Goal: Transaction & Acquisition: Purchase product/service

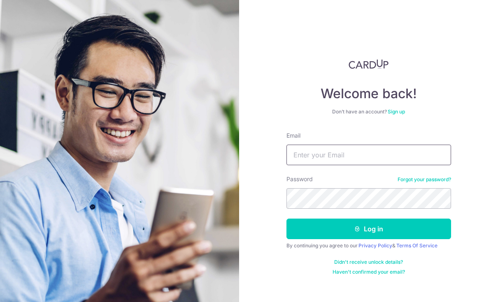
click at [331, 155] on input "Email" at bounding box center [368, 155] width 165 height 21
type input "D758526098@163.com"
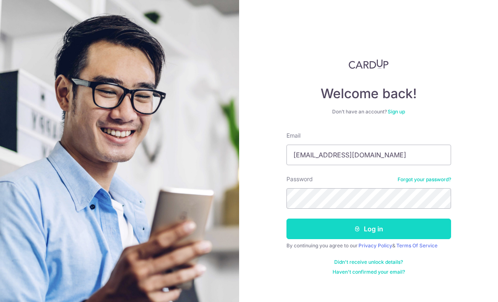
click at [386, 231] on button "Log in" at bounding box center [368, 229] width 165 height 21
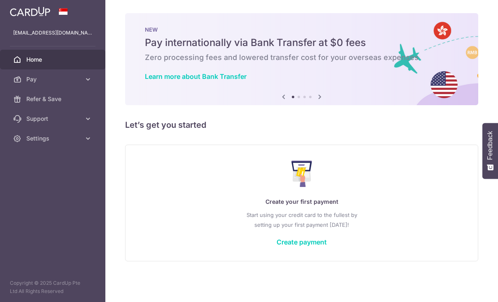
scroll to position [21, 0]
click at [260, 252] on div "Create your first payment Start using your credit card to the fullest by settin…" at bounding box center [301, 203] width 332 height 98
click at [315, 102] on icon at bounding box center [320, 97] width 10 height 10
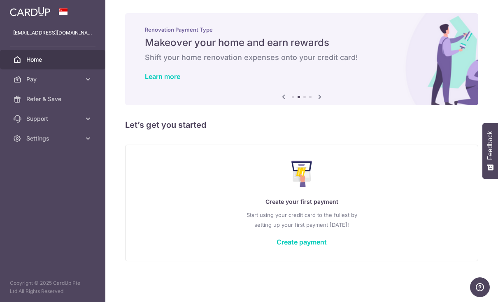
scroll to position [18, 0]
click at [315, 102] on icon at bounding box center [320, 97] width 10 height 10
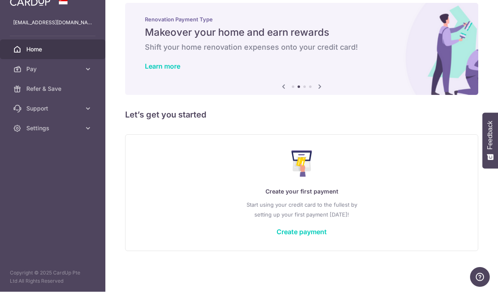
drag, startPoint x: 266, startPoint y: 90, endPoint x: 266, endPoint y: 98, distance: 8.6
click at [315, 98] on icon at bounding box center [320, 97] width 10 height 10
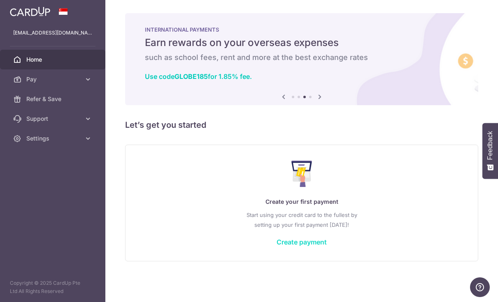
click at [276, 246] on link "Create payment" at bounding box center [301, 242] width 50 height 8
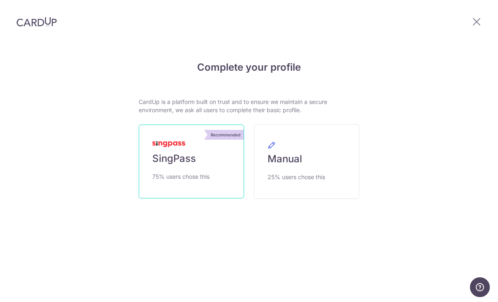
click at [193, 172] on span "75% users chose this" at bounding box center [180, 177] width 57 height 10
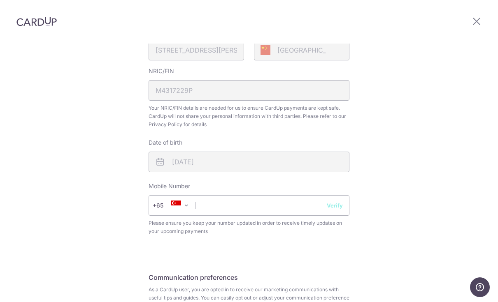
scroll to position [274, 0]
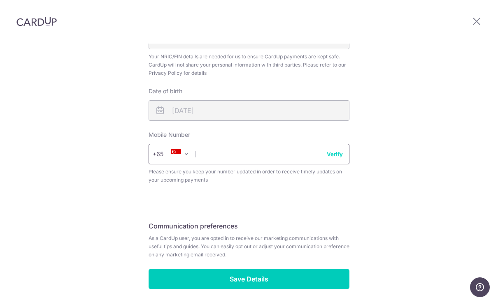
click at [244, 160] on input "text" at bounding box center [249, 154] width 201 height 21
type input "89428360"
click at [339, 158] on button "Verify" at bounding box center [335, 154] width 16 height 8
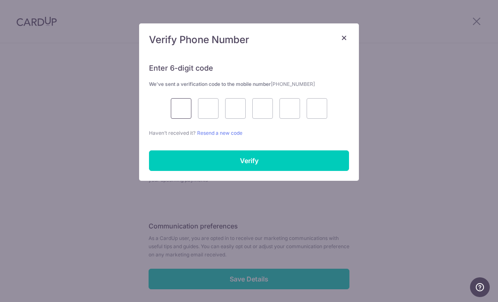
click at [176, 111] on input "text" at bounding box center [181, 108] width 21 height 21
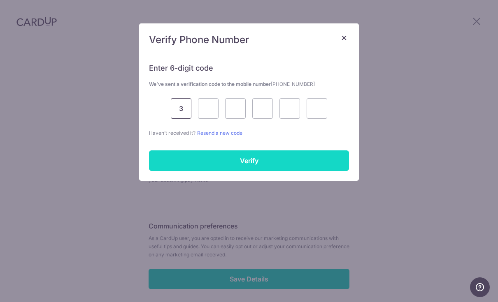
type input "3"
type input "6"
type input "7"
type input "9"
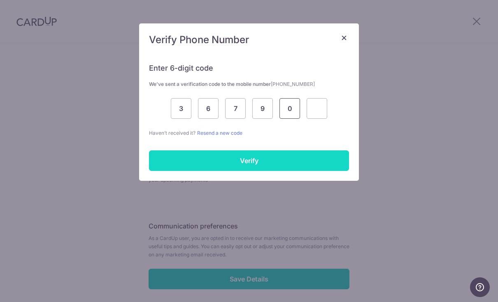
type input "0"
click at [230, 158] on input "Verify" at bounding box center [249, 161] width 200 height 21
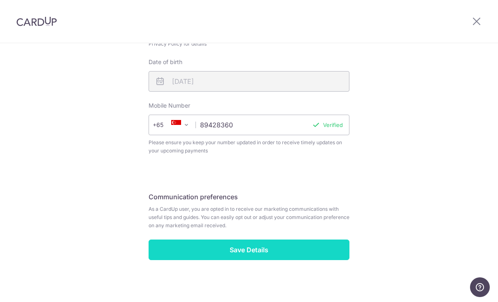
scroll to position [303, 0]
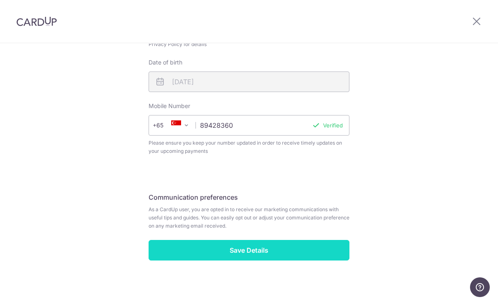
click at [256, 258] on input "Save Details" at bounding box center [249, 250] width 201 height 21
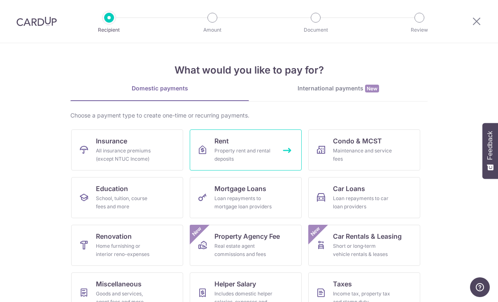
click at [260, 161] on div "Property rent and rental deposits" at bounding box center [243, 155] width 59 height 16
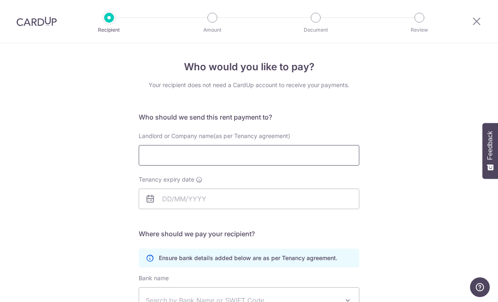
click at [215, 159] on input "Landlord or Company name(as per Tenancy agreement)" at bounding box center [249, 155] width 221 height 21
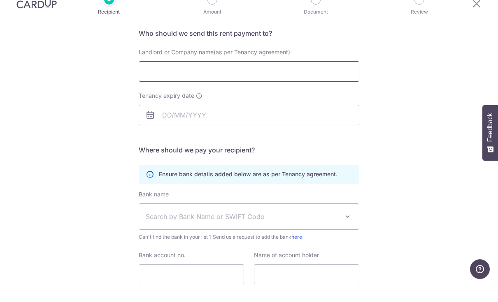
scroll to position [46, 0]
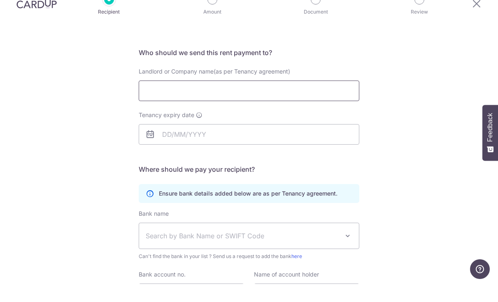
click at [172, 99] on input "Landlord or Company name(as per Tenancy agreement)" at bounding box center [249, 109] width 221 height 21
click at [184, 142] on input "Tenancy expiry date" at bounding box center [249, 152] width 221 height 21
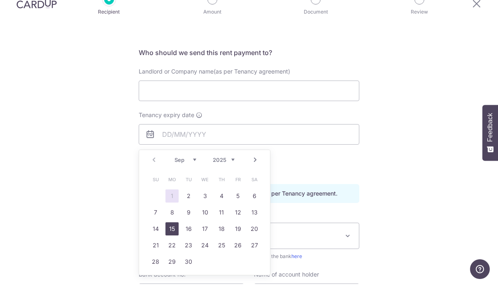
click at [173, 241] on link "15" at bounding box center [171, 247] width 13 height 13
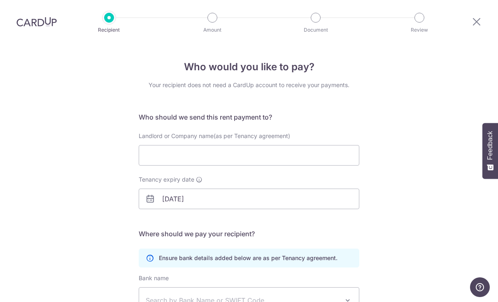
scroll to position [0, 0]
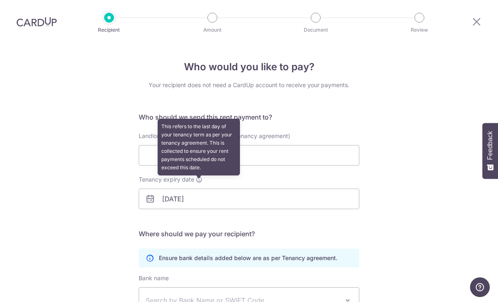
click at [200, 176] on icon at bounding box center [199, 179] width 7 height 7
click at [200, 189] on input "[DATE]" at bounding box center [249, 199] width 221 height 21
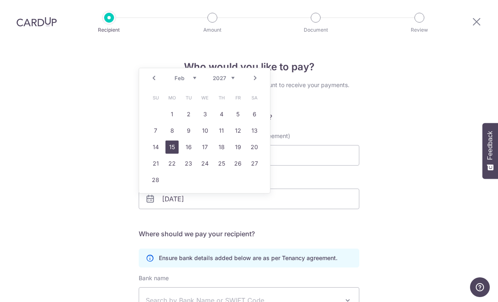
click at [173, 141] on link "15" at bounding box center [171, 147] width 13 height 13
type input "[DATE]"
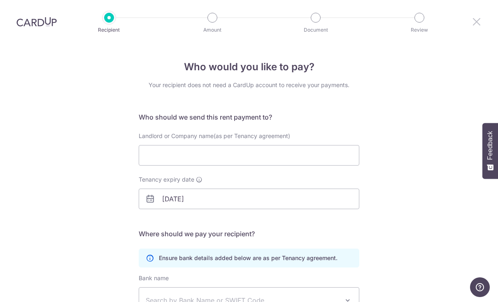
click at [477, 16] on icon at bounding box center [476, 21] width 10 height 10
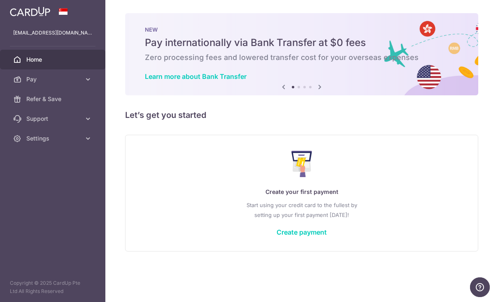
click at [0, 0] on img at bounding box center [0, 0] width 0 height 0
